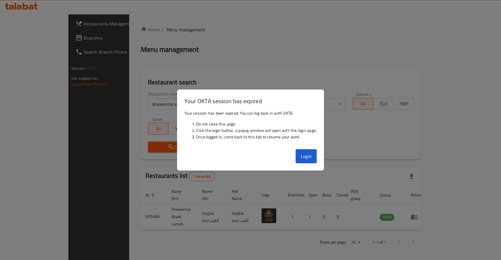
click at [305, 164] on div "Login" at bounding box center [250, 158] width 146 height 23
click at [297, 148] on div "Login" at bounding box center [250, 158] width 146 height 23
click at [305, 154] on button "Login" at bounding box center [305, 156] width 21 height 14
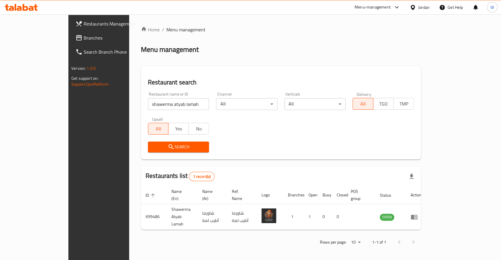
click at [164, 105] on input "shawerma atyab lamah" at bounding box center [178, 104] width 61 height 12
type input "f"
type input "Bite & Co"
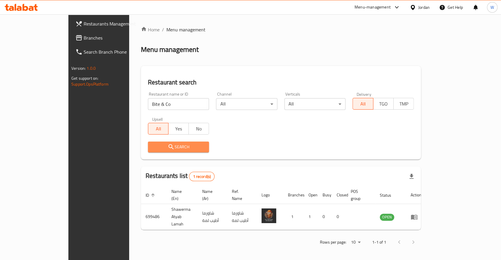
click at [169, 148] on span "Search" at bounding box center [179, 146] width 52 height 7
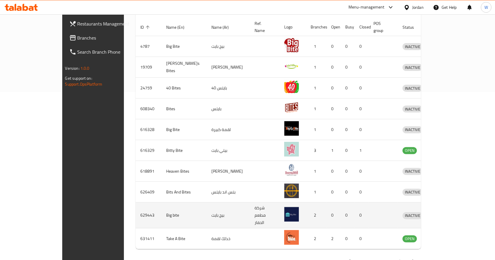
scroll to position [175, 0]
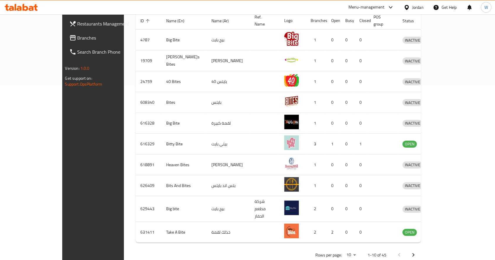
click at [414, 254] on icon "Next page" at bounding box center [413, 256] width 2 height 4
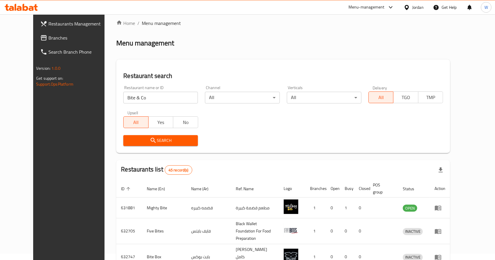
scroll to position [0, 0]
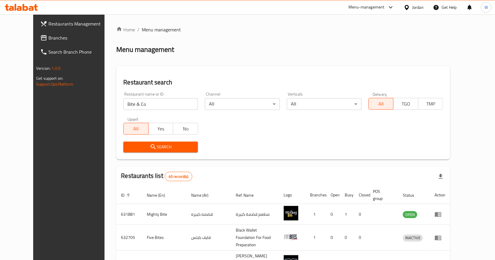
click at [154, 101] on input "Bite & Co" at bounding box center [160, 104] width 75 height 12
click at [147, 103] on input "Bite & Co" at bounding box center [160, 104] width 75 height 12
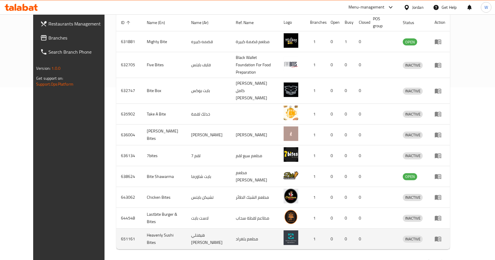
scroll to position [181, 0]
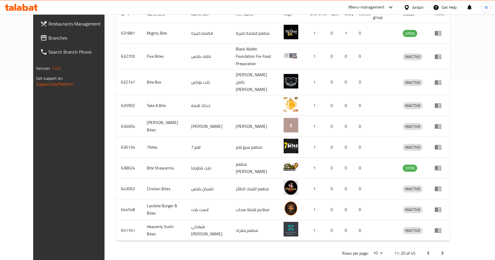
click at [449, 246] on button "Next page" at bounding box center [442, 253] width 14 height 14
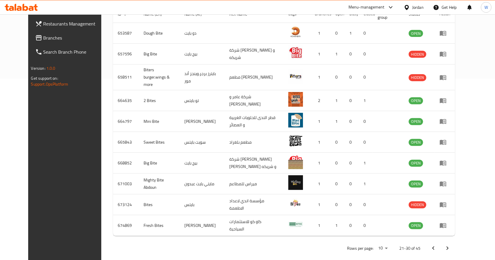
click at [451, 245] on icon "Next page" at bounding box center [447, 248] width 7 height 7
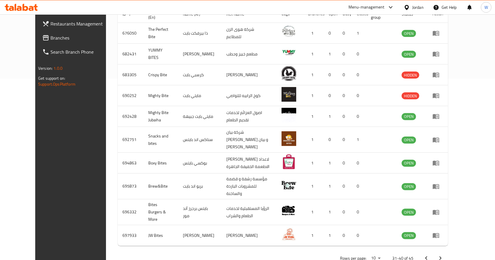
click at [444, 255] on icon "Next page" at bounding box center [440, 258] width 7 height 7
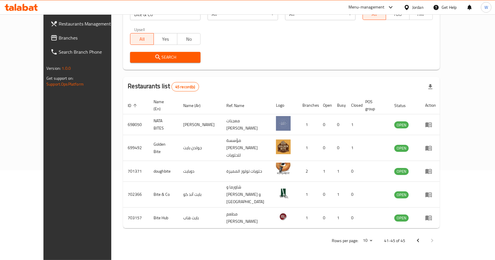
scroll to position [72, 0]
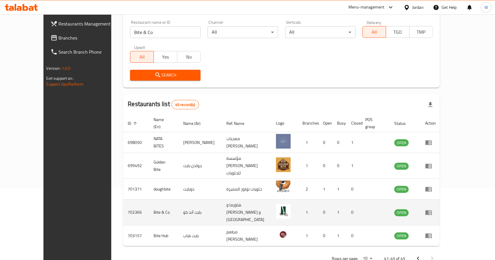
click at [123, 200] on td "702366" at bounding box center [136, 213] width 26 height 26
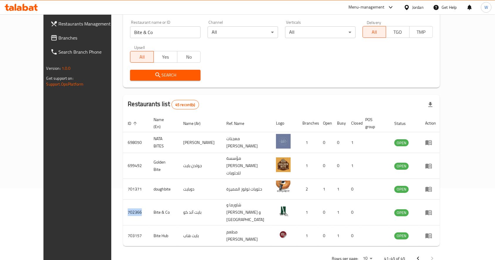
copy td "702366"
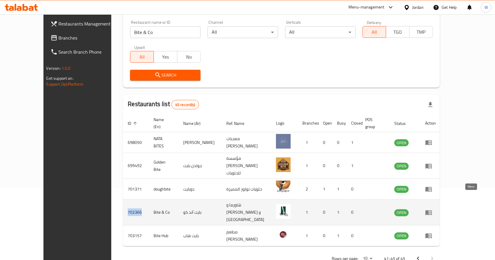
click at [432, 210] on icon "enhanced table" at bounding box center [428, 212] width 6 height 5
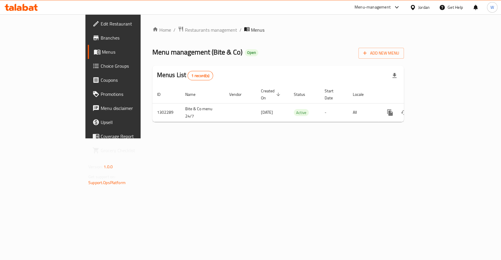
click at [101, 38] on span "Branches" at bounding box center [133, 37] width 64 height 7
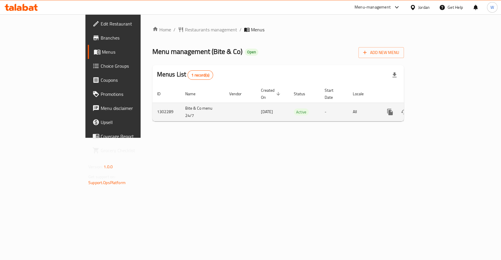
click at [436, 109] on icon "enhanced table" at bounding box center [432, 112] width 7 height 7
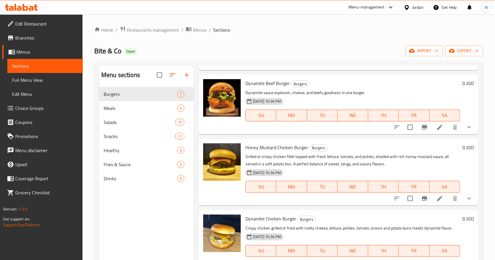
scroll to position [218, 0]
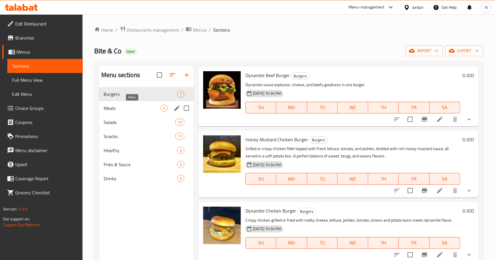
click at [138, 108] on span "Meals" at bounding box center [132, 108] width 57 height 7
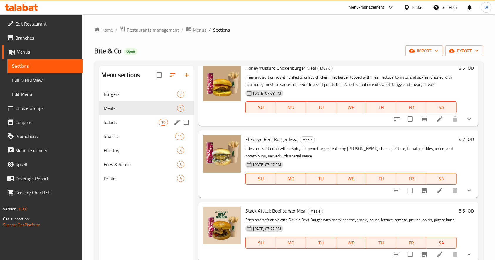
click at [121, 126] on div "Salads 10" at bounding box center [146, 122] width 95 height 14
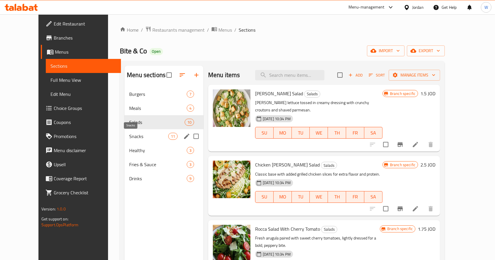
click at [129, 136] on span "Snacks" at bounding box center [148, 136] width 39 height 7
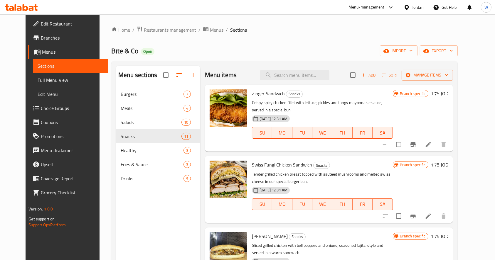
click at [252, 95] on span "Zinger Sandwich" at bounding box center [268, 93] width 33 height 9
copy span "Zinger"
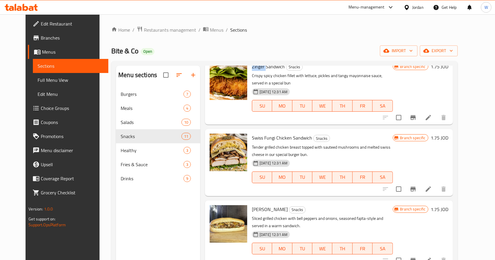
scroll to position [39, 0]
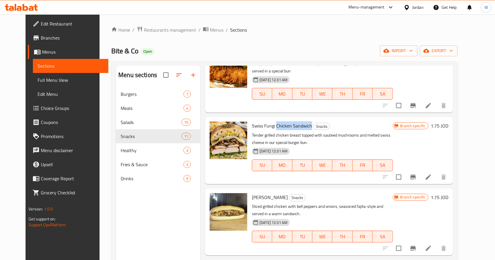
drag, startPoint x: 305, startPoint y: 127, endPoint x: 271, endPoint y: 125, distance: 34.4
click at [271, 125] on h6 "Swiss Fungi Chicken Sandwich Snacks" at bounding box center [322, 126] width 141 height 8
copy span "Chicken Sandwich"
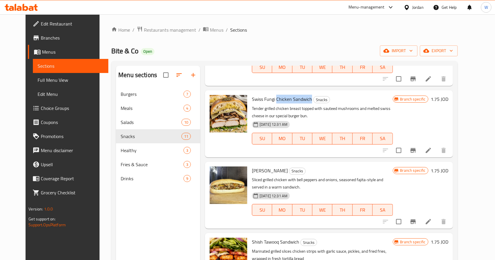
scroll to position [78, 0]
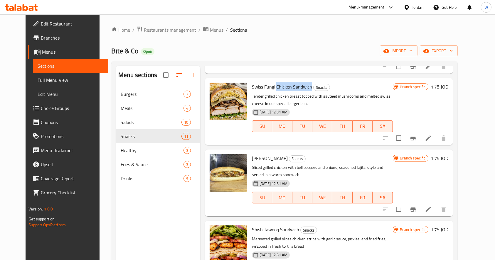
drag, startPoint x: 245, startPoint y: 158, endPoint x: 276, endPoint y: 158, distance: 31.4
click at [276, 158] on div "Fajita Sandwich Snacks Sliced grilled chicken with bell peppers and onions, sea…" at bounding box center [321, 183] width 145 height 62
copy span "[PERSON_NAME]"
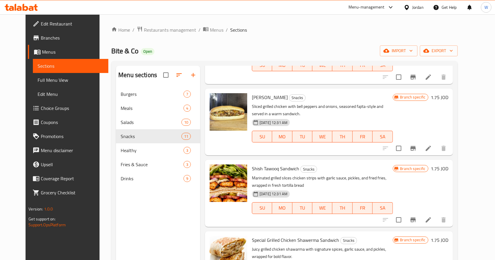
scroll to position [195, 0]
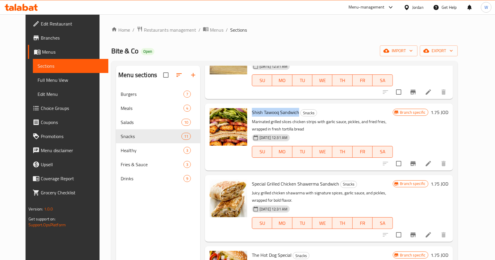
drag, startPoint x: 292, startPoint y: 113, endPoint x: 245, endPoint y: 113, distance: 47.5
click at [249, 113] on div "Shish Tawooq Sandwich Snacks Marinated grilled slices chicken strips with garli…" at bounding box center [321, 137] width 145 height 62
copy span "Shish Tawooq Sandwich"
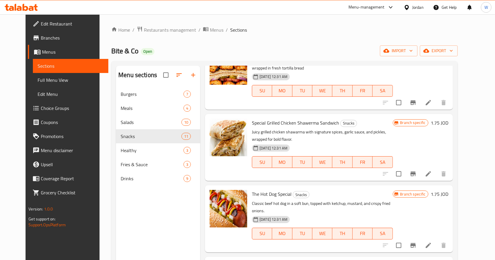
scroll to position [274, 0]
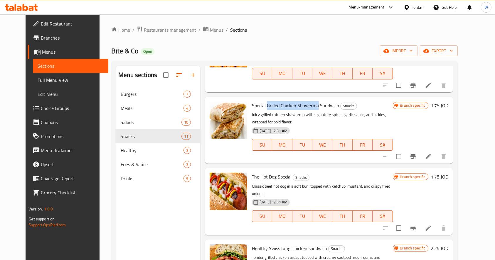
drag, startPoint x: 260, startPoint y: 107, endPoint x: 312, endPoint y: 105, distance: 51.7
click at [312, 105] on span "Special Grilled Chicken Shawerma Sandwich" at bounding box center [295, 105] width 87 height 9
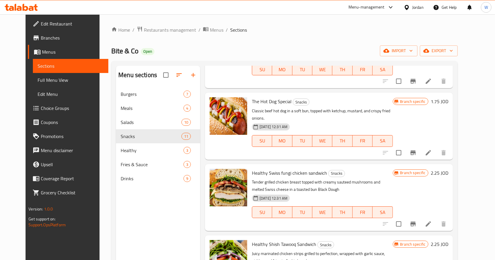
scroll to position [337, 0]
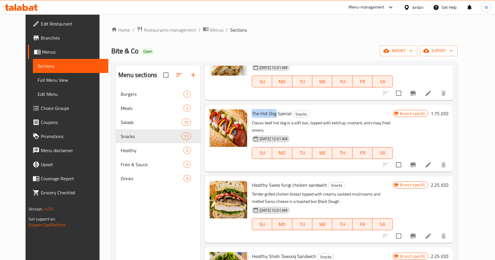
drag, startPoint x: 246, startPoint y: 113, endPoint x: 270, endPoint y: 112, distance: 23.5
click at [270, 112] on span "The Hot Dog Special" at bounding box center [272, 113] width 40 height 9
copy span "The Hot Dog"
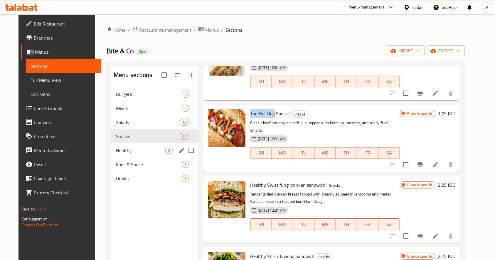
click at [122, 158] on div "Fries & Sauce 3" at bounding box center [154, 165] width 87 height 14
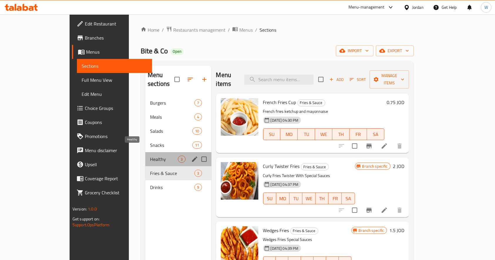
click at [150, 156] on span "Healthy" at bounding box center [164, 159] width 28 height 7
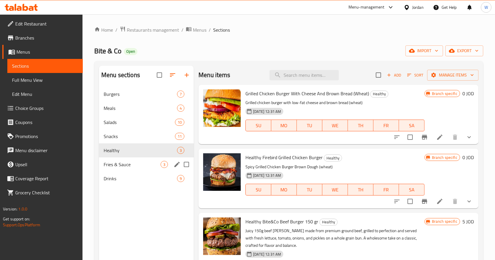
click at [121, 167] on span "Fries & Sauce" at bounding box center [132, 164] width 57 height 7
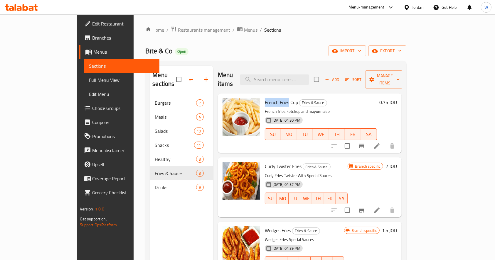
drag, startPoint x: 269, startPoint y: 93, endPoint x: 246, endPoint y: 93, distance: 23.2
click at [265, 98] on span "French Fries Cup" at bounding box center [281, 102] width 33 height 9
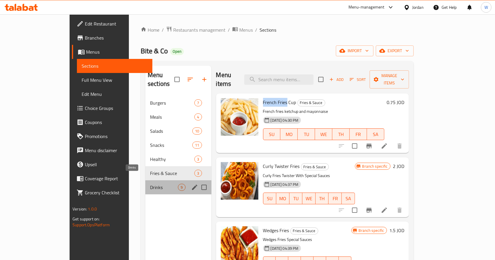
click at [150, 184] on span "Drinks" at bounding box center [164, 187] width 28 height 7
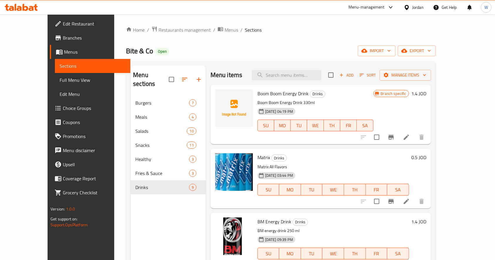
drag, startPoint x: 318, startPoint y: 38, endPoint x: 311, endPoint y: 1, distance: 37.2
click at [319, 36] on div "Home / Restaurants management / Menus / Sections Bite & Co Open import export M…" at bounding box center [281, 178] width 310 height 305
